Goal: Task Accomplishment & Management: Use online tool/utility

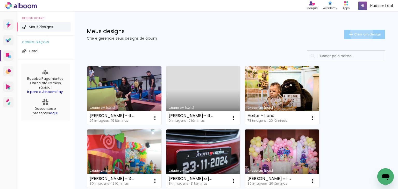
click at [357, 33] on span "Criar um design" at bounding box center [367, 34] width 27 height 3
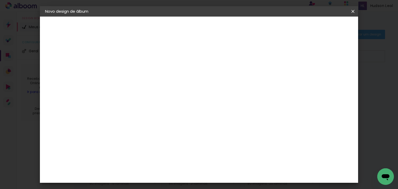
click at [130, 71] on input at bounding box center [130, 70] width 0 height 8
type input "Isabela - 15 anos"
type paper-input "Isabela - 15 anos"
click at [183, 23] on paper-button "Avançar" at bounding box center [169, 27] width 25 height 9
click at [0, 0] on slot "Tamanho Livre" at bounding box center [0, 0] width 0 height 0
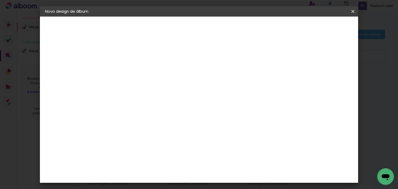
click at [0, 0] on slot "Avançar" at bounding box center [0, 0] width 0 height 0
drag, startPoint x: 117, startPoint y: 143, endPoint x: 109, endPoint y: 143, distance: 8.0
click at [109, 143] on input "30" at bounding box center [113, 143] width 13 height 8
type input "25"
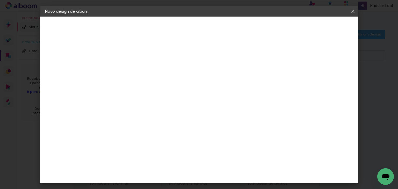
type paper-input "25"
drag, startPoint x: 231, startPoint y: 174, endPoint x: 227, endPoint y: 175, distance: 4.3
click at [227, 175] on input "60" at bounding box center [227, 174] width 13 height 8
type input "50"
type paper-input "50"
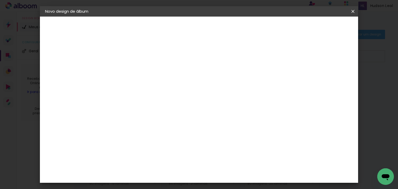
click at [320, 27] on span "Iniciar design" at bounding box center [309, 28] width 24 height 4
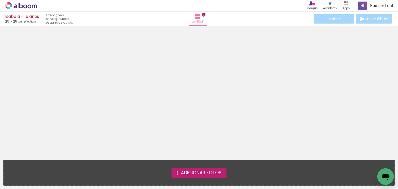
click at [204, 173] on span "Adicionar Fotos" at bounding box center [201, 173] width 41 height 5
click at [0, 0] on input "file" at bounding box center [0, 0] width 0 height 0
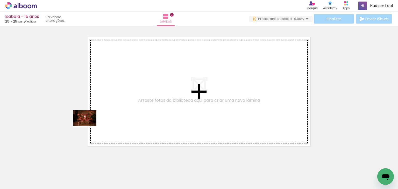
drag, startPoint x: 53, startPoint y: 174, endPoint x: 123, endPoint y: 83, distance: 115.0
click at [125, 77] on quentale-workspace at bounding box center [199, 94] width 398 height 189
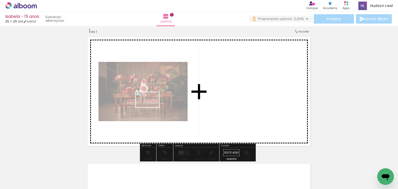
drag, startPoint x: 85, startPoint y: 168, endPoint x: 130, endPoint y: 140, distance: 53.6
click at [151, 108] on quentale-workspace at bounding box center [199, 94] width 398 height 189
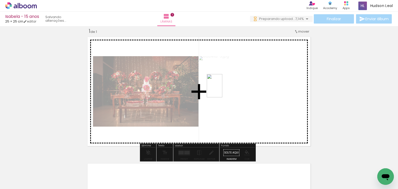
drag, startPoint x: 114, startPoint y: 170, endPoint x: 222, endPoint y: 90, distance: 134.9
click at [222, 90] on quentale-workspace at bounding box center [199, 94] width 398 height 189
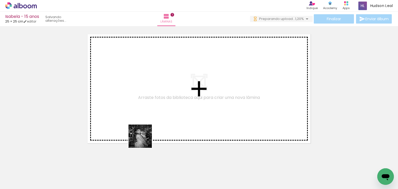
drag, startPoint x: 138, startPoint y: 181, endPoint x: 156, endPoint y: 144, distance: 40.9
click at [145, 126] on quentale-workspace at bounding box center [199, 94] width 398 height 189
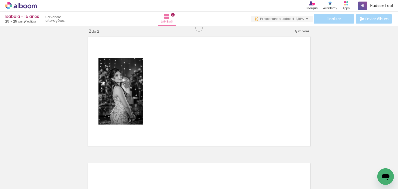
scroll to position [133, 0]
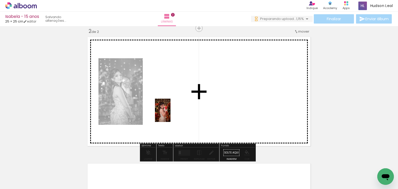
drag, startPoint x: 164, startPoint y: 173, endPoint x: 170, endPoint y: 113, distance: 60.4
click at [170, 113] on quentale-workspace at bounding box center [199, 94] width 398 height 189
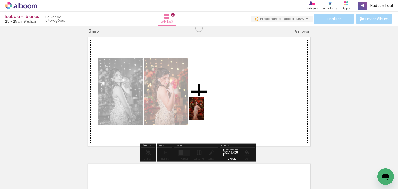
drag, startPoint x: 195, startPoint y: 169, endPoint x: 204, endPoint y: 111, distance: 58.4
click at [204, 111] on quentale-workspace at bounding box center [199, 94] width 398 height 189
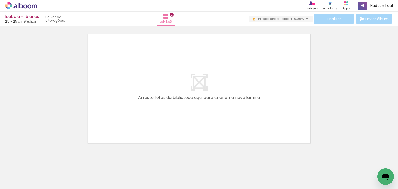
scroll to position [0, 0]
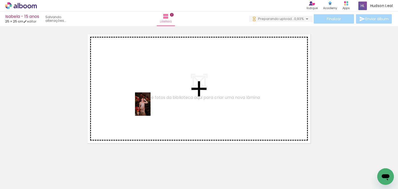
drag, startPoint x: 224, startPoint y: 169, endPoint x: 174, endPoint y: 117, distance: 72.0
click at [151, 103] on quentale-workspace at bounding box center [199, 94] width 398 height 189
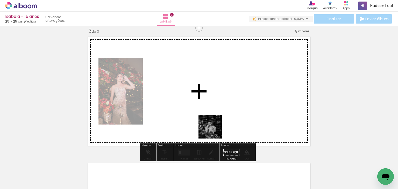
drag, startPoint x: 261, startPoint y: 173, endPoint x: 199, endPoint y: 106, distance: 90.7
click at [199, 106] on quentale-workspace at bounding box center [199, 94] width 398 height 189
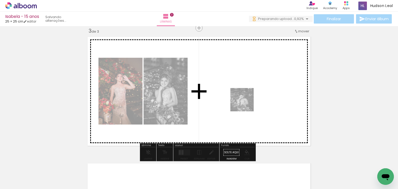
drag, startPoint x: 260, startPoint y: 175, endPoint x: 246, endPoint y: 102, distance: 74.6
click at [245, 101] on quentale-workspace at bounding box center [199, 94] width 398 height 189
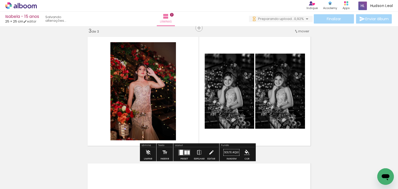
click at [181, 152] on div at bounding box center [180, 152] width 3 height 5
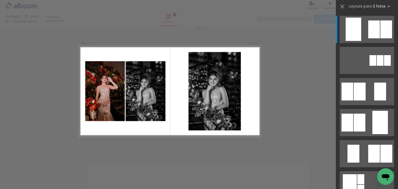
click at [281, 105] on div "Confirmar Cancelar" at bounding box center [199, 25] width 398 height 519
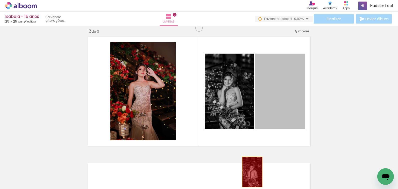
drag, startPoint x: 274, startPoint y: 104, endPoint x: 250, endPoint y: 172, distance: 72.8
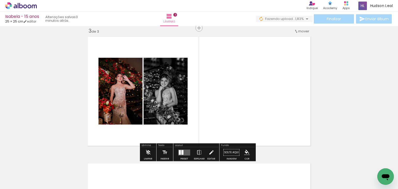
scroll to position [0, 180]
click at [185, 151] on quentale-layouter at bounding box center [184, 152] width 12 height 6
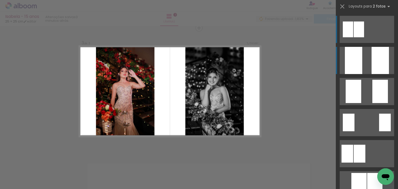
click at [363, 68] on quentale-layouter at bounding box center [366, 60] width 54 height 27
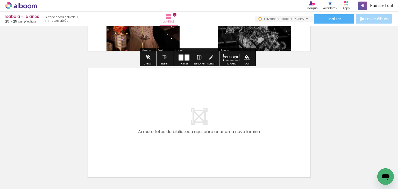
scroll to position [363, 0]
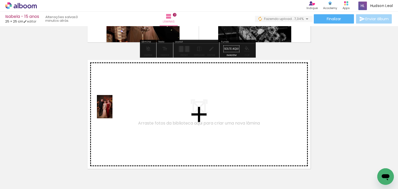
drag, startPoint x: 104, startPoint y: 171, endPoint x: 111, endPoint y: 108, distance: 63.3
click at [111, 108] on quentale-workspace at bounding box center [199, 94] width 398 height 189
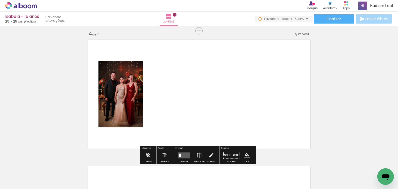
scroll to position [386, 0]
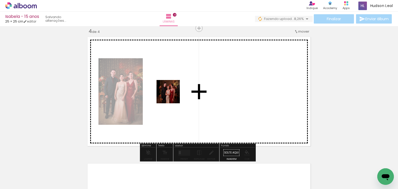
drag, startPoint x: 133, startPoint y: 169, endPoint x: 181, endPoint y: 86, distance: 95.3
click at [181, 86] on quentale-workspace at bounding box center [199, 94] width 398 height 189
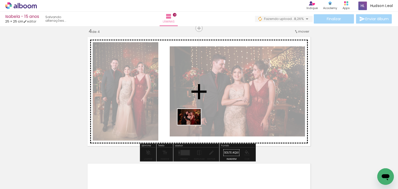
drag, startPoint x: 164, startPoint y: 172, endPoint x: 201, endPoint y: 110, distance: 72.2
click at [201, 110] on quentale-workspace at bounding box center [199, 94] width 398 height 189
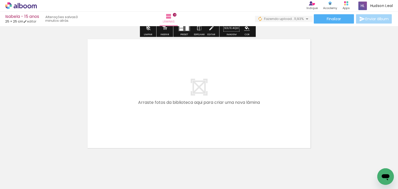
scroll to position [516, 0]
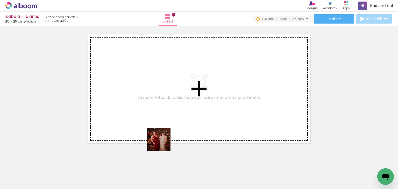
drag, startPoint x: 193, startPoint y: 179, endPoint x: 177, endPoint y: 134, distance: 47.5
click at [132, 100] on quentale-workspace at bounding box center [199, 94] width 398 height 189
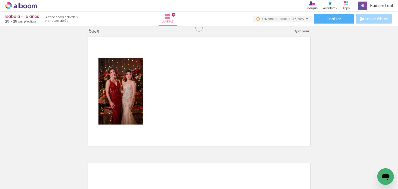
scroll to position [513, 0]
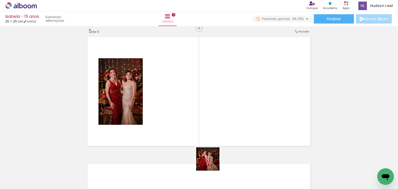
drag, startPoint x: 217, startPoint y: 173, endPoint x: 210, endPoint y: 131, distance: 43.2
click at [180, 118] on quentale-workspace at bounding box center [199, 94] width 398 height 189
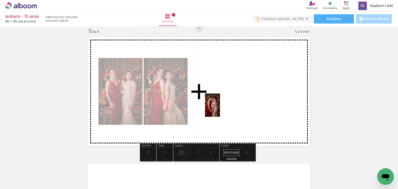
drag, startPoint x: 256, startPoint y: 171, endPoint x: 220, endPoint y: 109, distance: 71.8
click at [220, 109] on quentale-workspace at bounding box center [199, 94] width 398 height 189
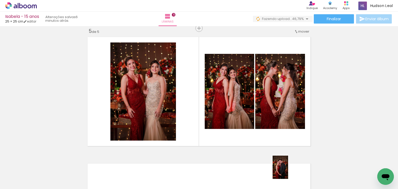
click at [288, 171] on quentale-thumb at bounding box center [278, 172] width 29 height 30
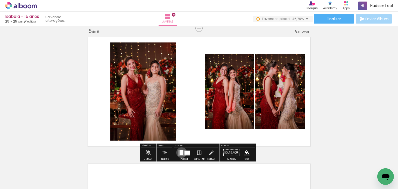
click at [180, 152] on div at bounding box center [180, 152] width 3 height 5
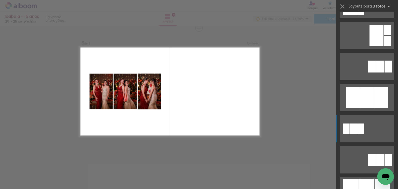
scroll to position [181, 0]
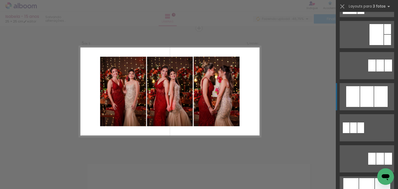
click at [357, 95] on div at bounding box center [352, 96] width 13 height 21
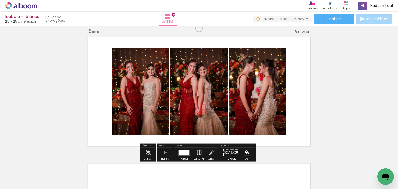
scroll to position [539, 0]
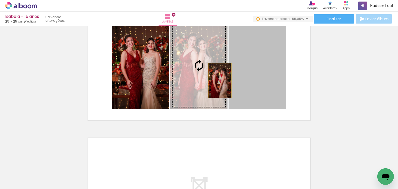
drag, startPoint x: 269, startPoint y: 75, endPoint x: 218, endPoint y: 81, distance: 51.3
click at [0, 0] on slot at bounding box center [0, 0] width 0 height 0
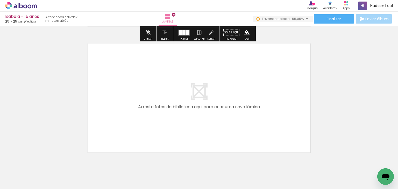
scroll to position [649, 0]
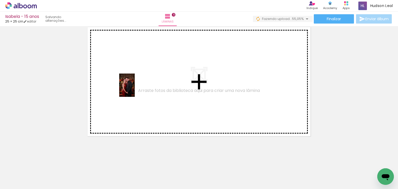
drag, startPoint x: 244, startPoint y: 170, endPoint x: 172, endPoint y: 103, distance: 98.6
click at [134, 89] on quentale-workspace at bounding box center [199, 94] width 398 height 189
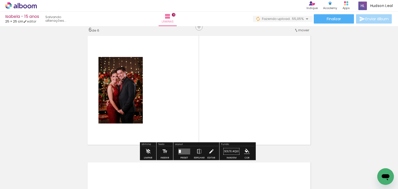
scroll to position [639, 0]
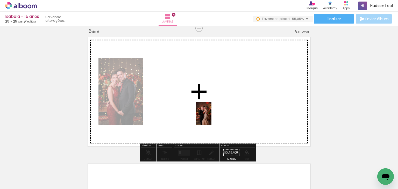
drag, startPoint x: 304, startPoint y: 171, endPoint x: 203, endPoint y: 111, distance: 117.6
click at [193, 107] on quentale-workspace at bounding box center [199, 94] width 398 height 189
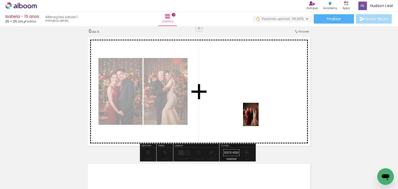
drag, startPoint x: 331, startPoint y: 172, endPoint x: 258, endPoint y: 110, distance: 96.2
click at [258, 110] on quentale-workspace at bounding box center [199, 94] width 398 height 189
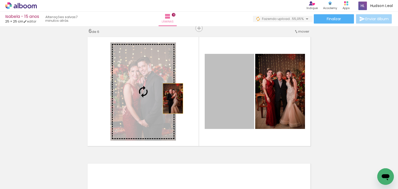
drag, startPoint x: 237, startPoint y: 100, endPoint x: 167, endPoint y: 98, distance: 70.7
click at [0, 0] on slot at bounding box center [0, 0] width 0 height 0
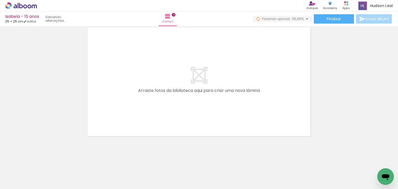
scroll to position [0, 406]
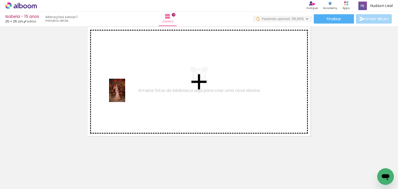
drag, startPoint x: 88, startPoint y: 175, endPoint x: 130, endPoint y: 111, distance: 77.3
click at [123, 92] on quentale-workspace at bounding box center [199, 94] width 398 height 189
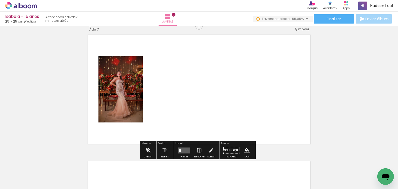
scroll to position [766, 0]
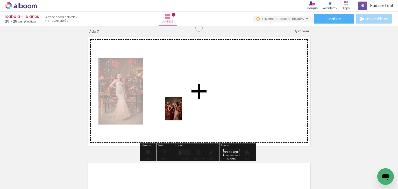
drag, startPoint x: 198, startPoint y: 174, endPoint x: 184, endPoint y: 111, distance: 65.0
click at [184, 111] on quentale-workspace at bounding box center [199, 94] width 398 height 189
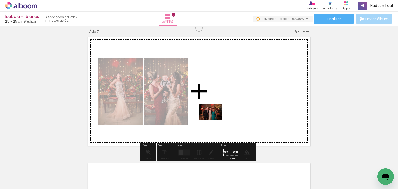
drag, startPoint x: 171, startPoint y: 178, endPoint x: 220, endPoint y: 112, distance: 82.1
click at [220, 112] on quentale-workspace at bounding box center [199, 94] width 398 height 189
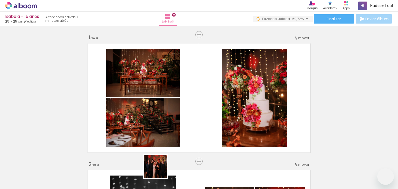
click at [165, 114] on quentale-workspace at bounding box center [199, 94] width 398 height 189
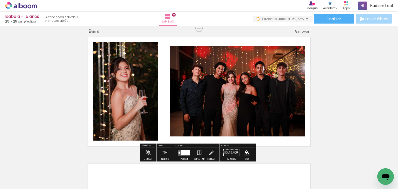
scroll to position [0, 656]
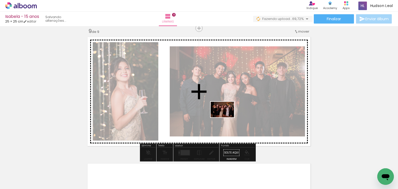
drag, startPoint x: 185, startPoint y: 174, endPoint x: 226, endPoint y: 117, distance: 69.6
click at [226, 117] on quentale-workspace at bounding box center [199, 94] width 398 height 189
